Goal: Download file/media

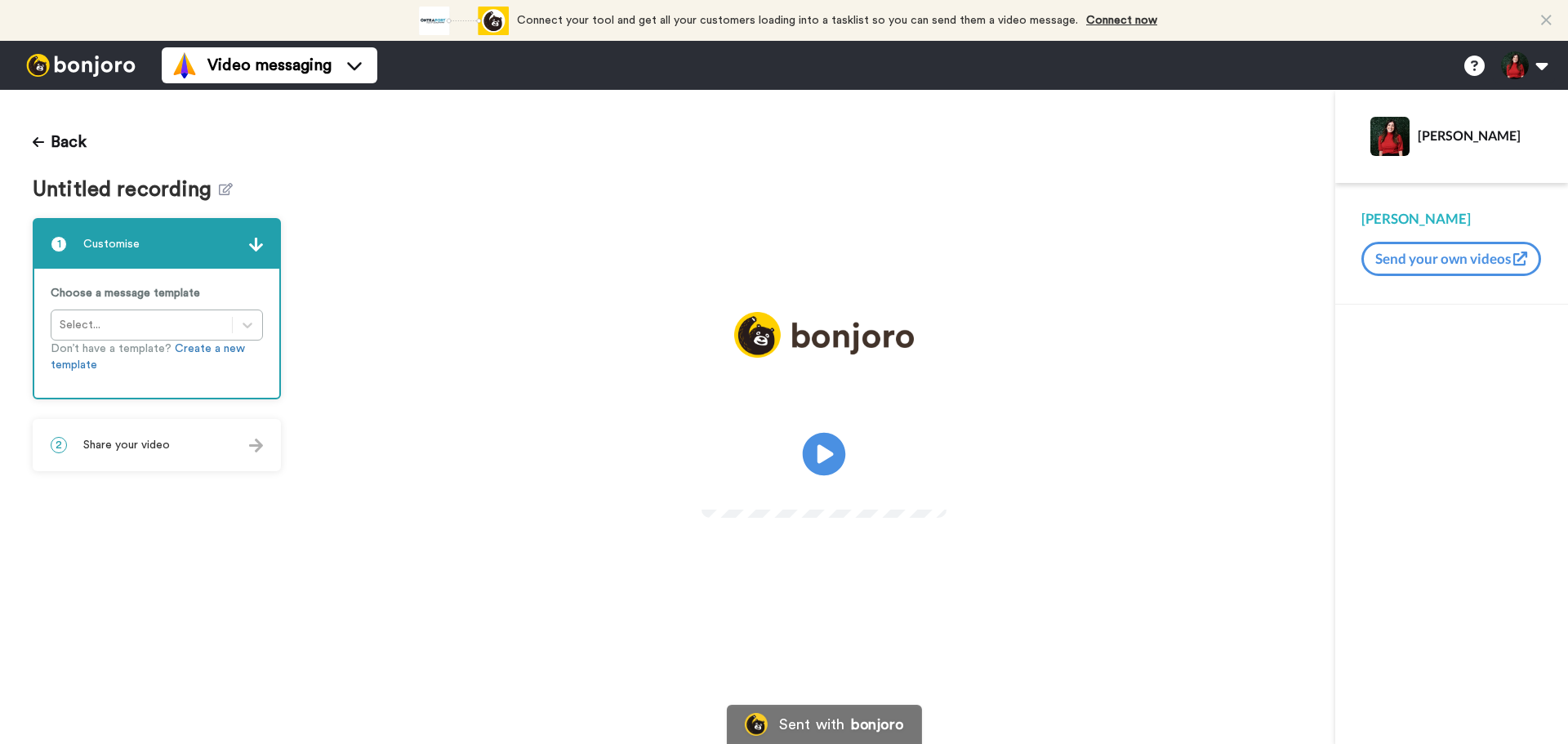
click at [822, 476] on icon "Play/Pause" at bounding box center [825, 455] width 44 height 78
drag, startPoint x: 809, startPoint y: 446, endPoint x: 1046, endPoint y: 191, distance: 348.1
click at [701, 476] on video at bounding box center [824, 451] width 245 height 122
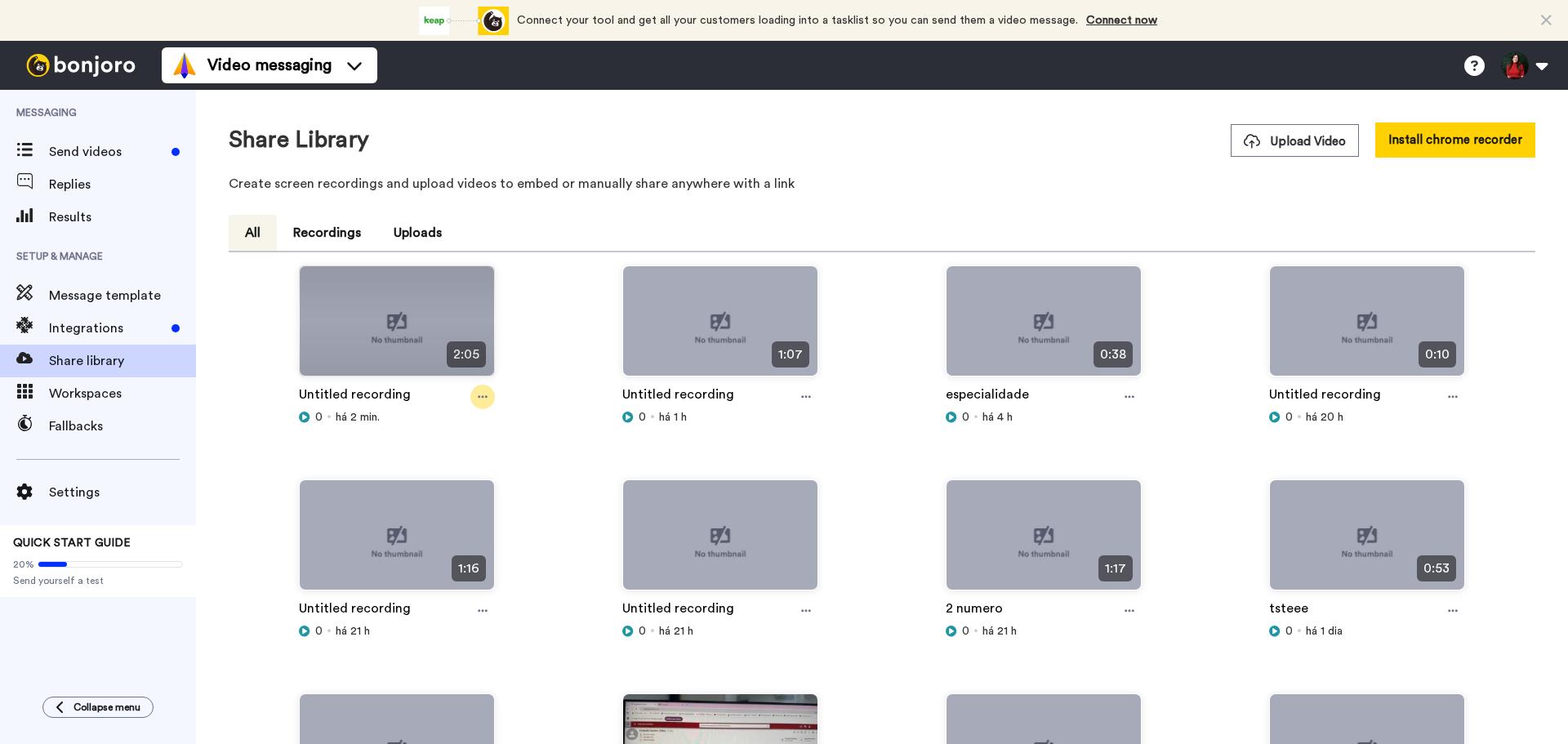
click at [490, 387] on div at bounding box center [483, 397] width 25 height 25
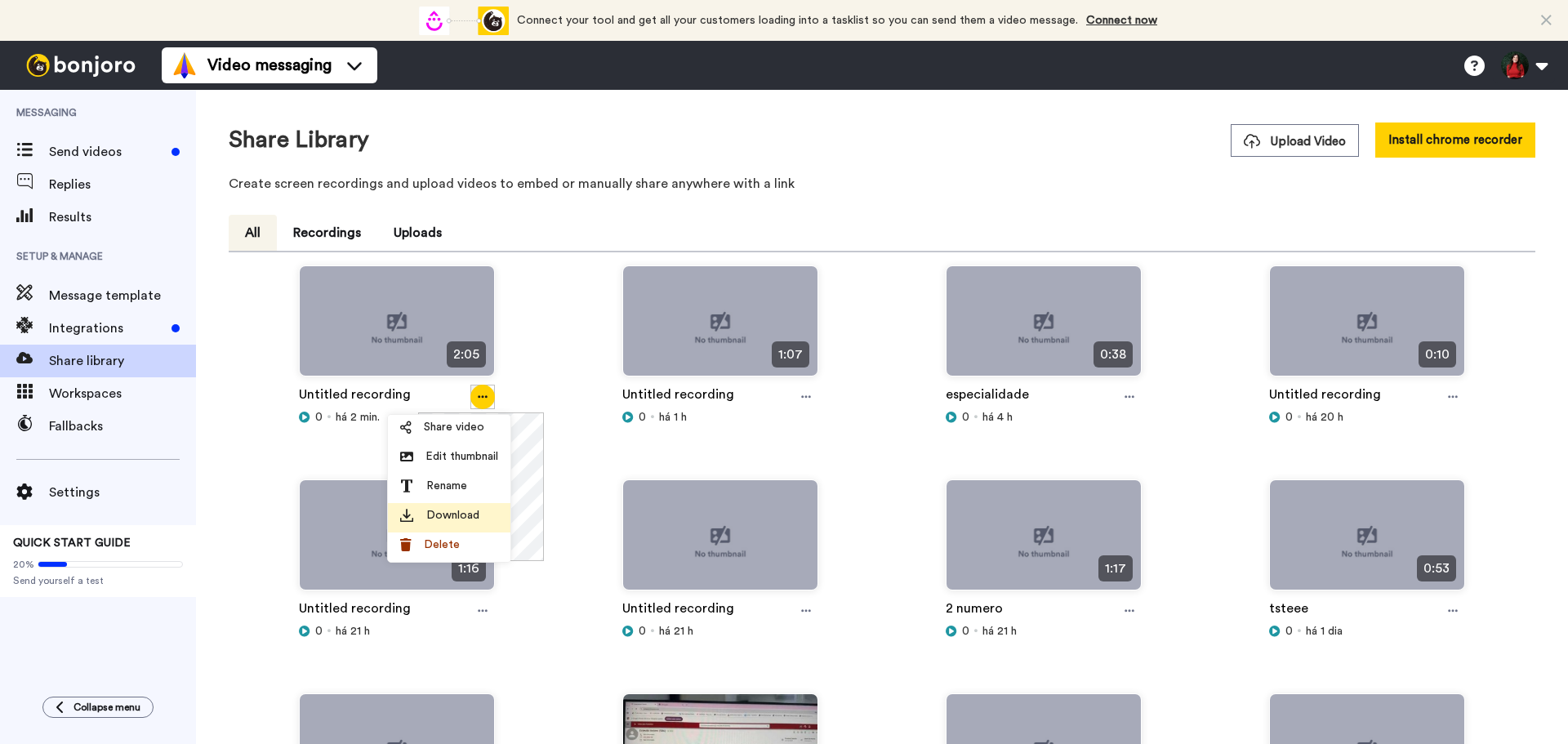
click at [450, 511] on span "Download" at bounding box center [453, 515] width 53 height 16
